Goal: Transaction & Acquisition: Purchase product/service

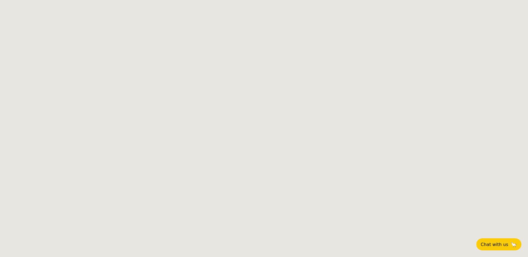
select select
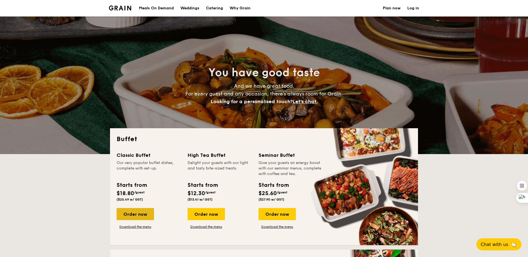
click at [143, 218] on div "Order now" at bounding box center [135, 214] width 37 height 12
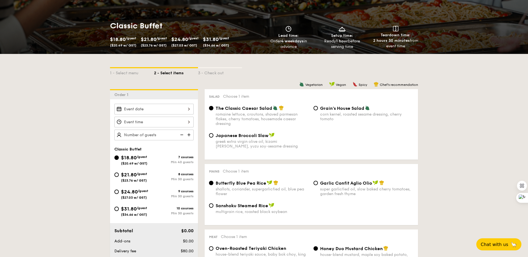
scroll to position [139, 0]
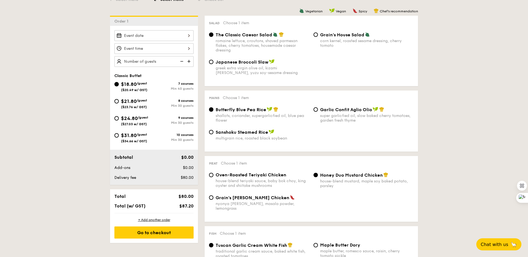
click at [159, 24] on div "Order 1" at bounding box center [154, 21] width 88 height 10
click at [160, 31] on div at bounding box center [153, 35] width 79 height 11
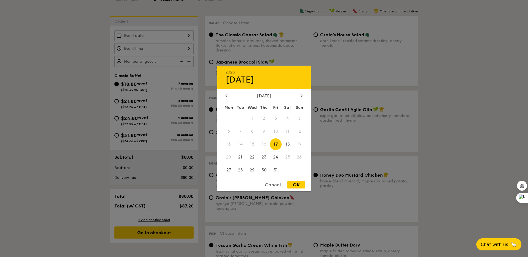
click at [298, 185] on div "OK" at bounding box center [296, 184] width 18 height 7
type input "[DATE]"
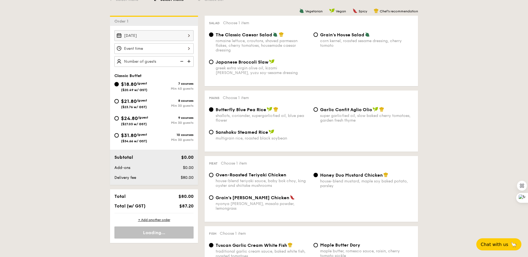
click at [172, 104] on div "Min 30 guests" at bounding box center [174, 106] width 40 height 4
click at [119, 103] on input "$21.80 /guest ($23.76 w/ GST) 8 courses Min 30 guests" at bounding box center [116, 101] width 4 height 4
radio input "true"
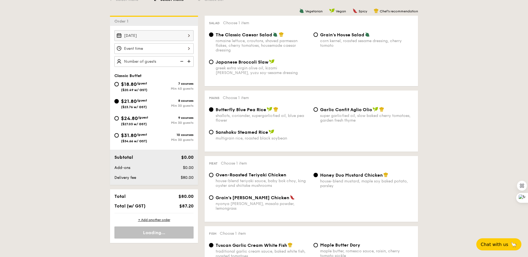
radio input "true"
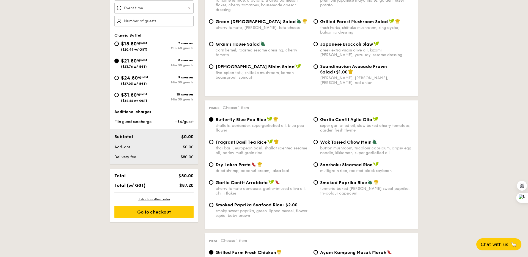
scroll to position [183, 0]
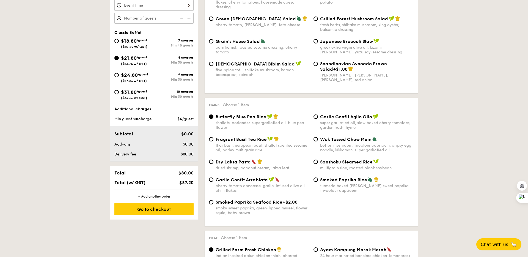
click at [186, 5] on div at bounding box center [153, 5] width 79 height 11
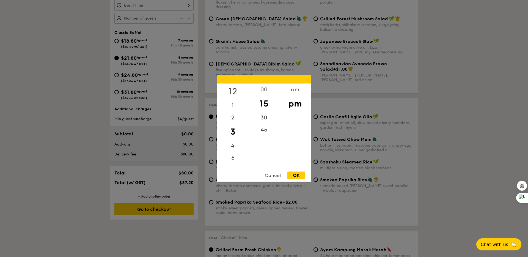
click at [235, 88] on div "12" at bounding box center [232, 92] width 31 height 16
click at [293, 176] on div "OK" at bounding box center [296, 175] width 18 height 7
type input "12:15PM"
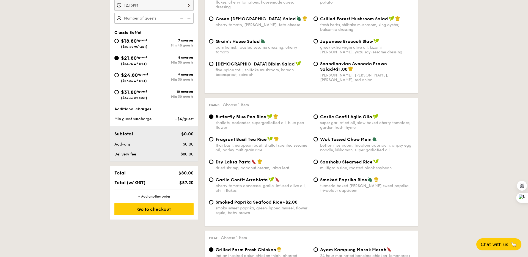
click at [187, 16] on img at bounding box center [189, 18] width 8 height 10
type input "20 guests"
click at [166, 208] on div "Go to checkout" at bounding box center [153, 209] width 79 height 12
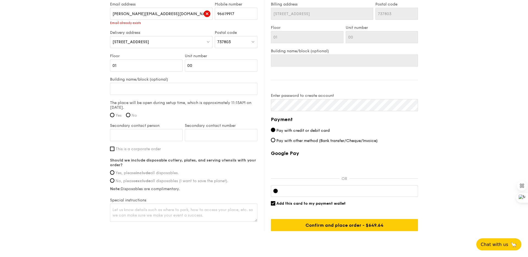
scroll to position [372, 0]
